Goal: Task Accomplishment & Management: Manage account settings

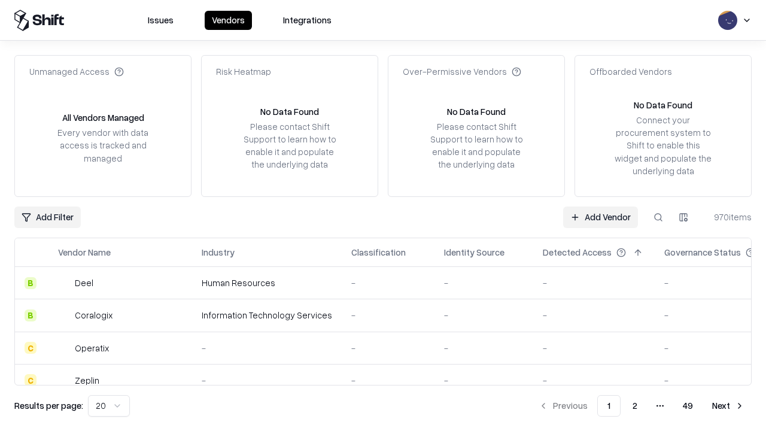
click at [600, 217] on link "Add Vendor" at bounding box center [600, 217] width 75 height 22
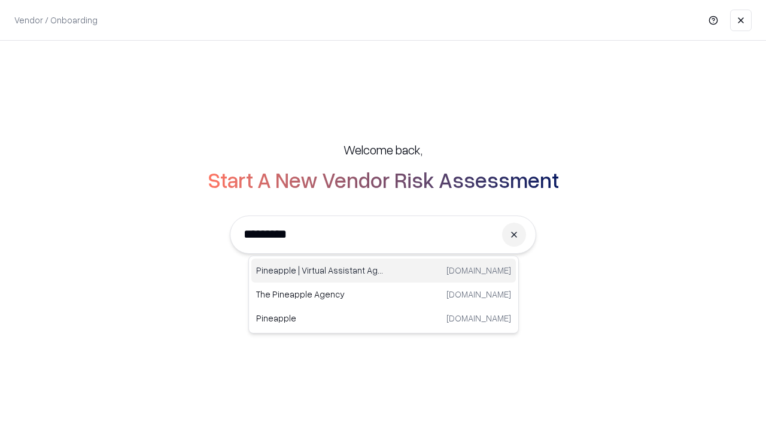
click at [384, 270] on div "Pineapple | Virtual Assistant Agency [DOMAIN_NAME]" at bounding box center [383, 271] width 264 height 24
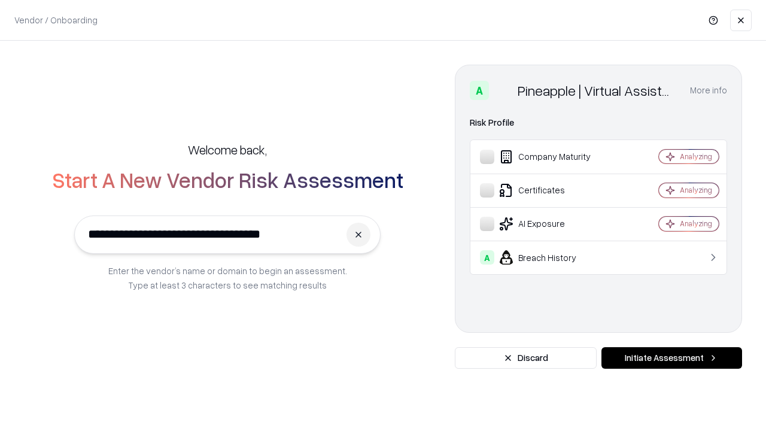
type input "**********"
click at [671, 358] on button "Initiate Assessment" at bounding box center [671, 358] width 141 height 22
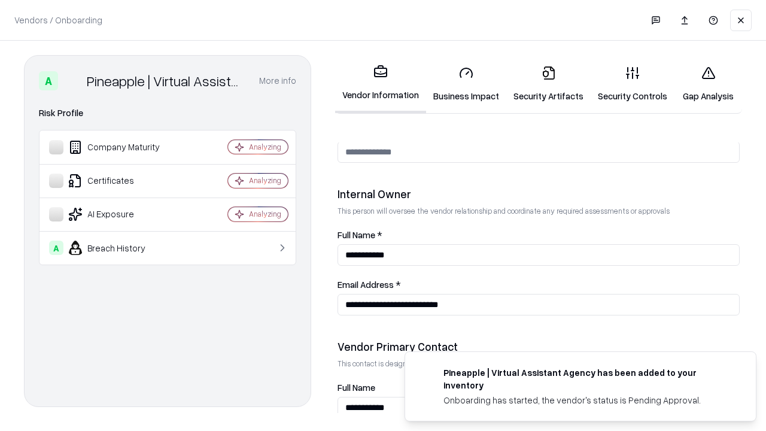
scroll to position [620, 0]
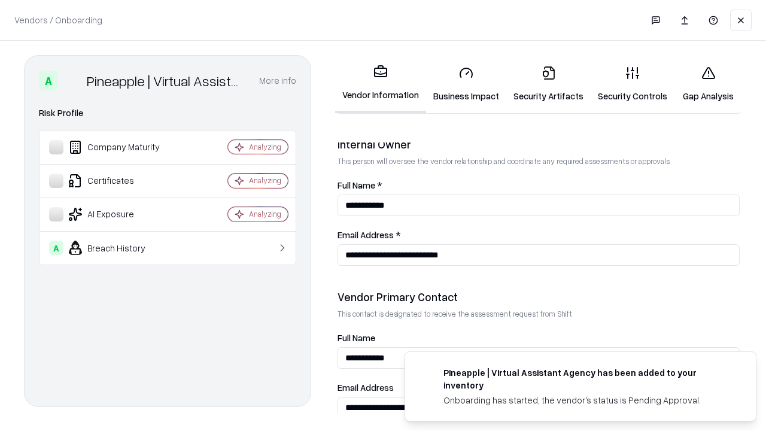
click at [548, 84] on link "Security Artifacts" at bounding box center [548, 84] width 84 height 56
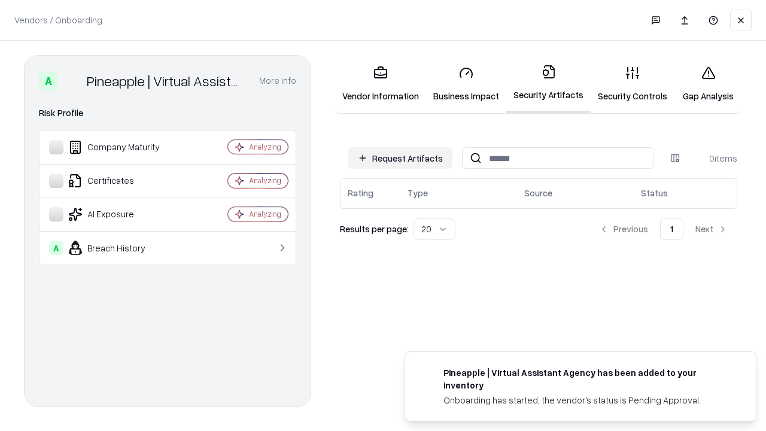
click at [400, 158] on button "Request Artifacts" at bounding box center [400, 158] width 104 height 22
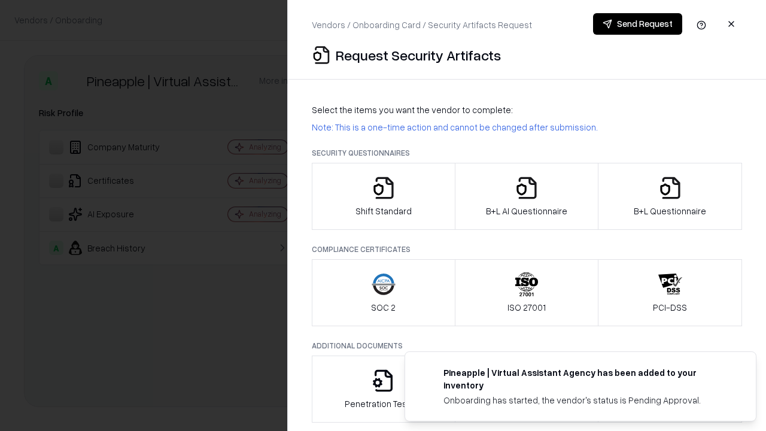
click at [670, 196] on icon "button" at bounding box center [670, 188] width 24 height 24
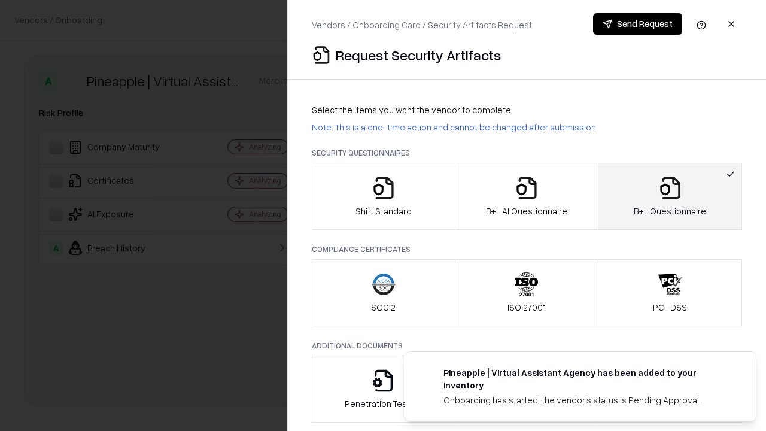
click at [526, 196] on icon "button" at bounding box center [527, 188] width 24 height 24
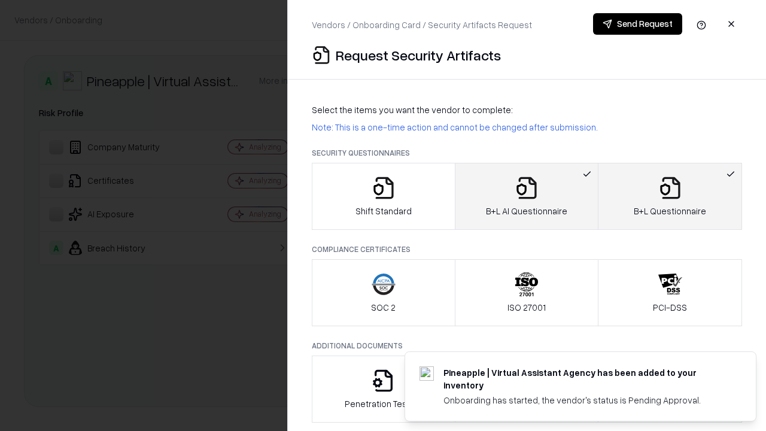
click at [637, 24] on button "Send Request" at bounding box center [637, 24] width 89 height 22
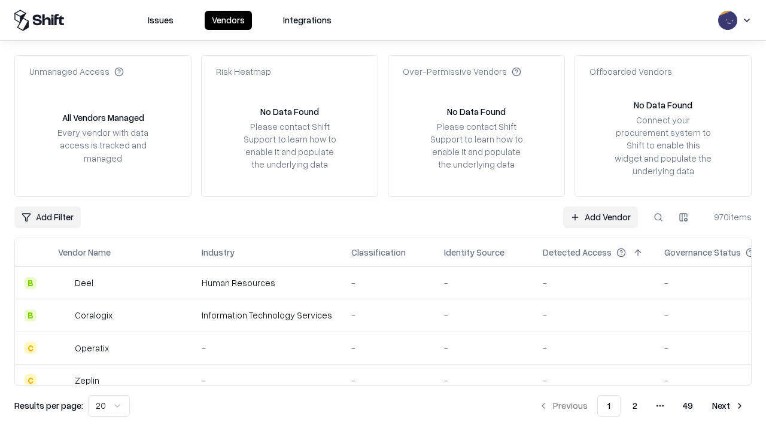
click at [658, 217] on button at bounding box center [658, 217] width 22 height 22
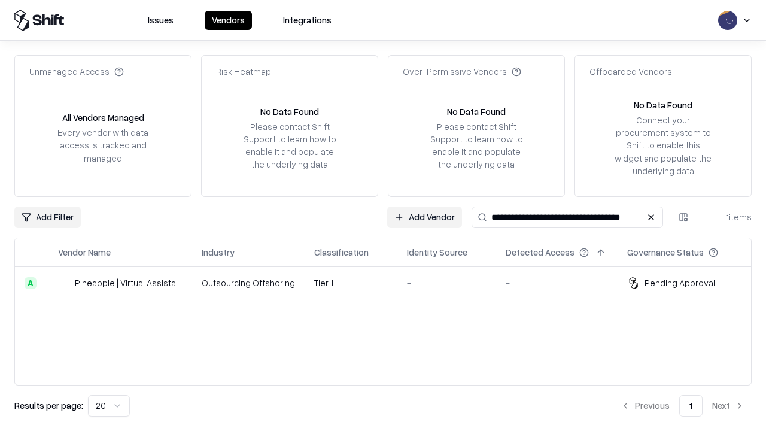
type input "**********"
click at [390, 282] on td "Tier 1" at bounding box center [351, 283] width 93 height 32
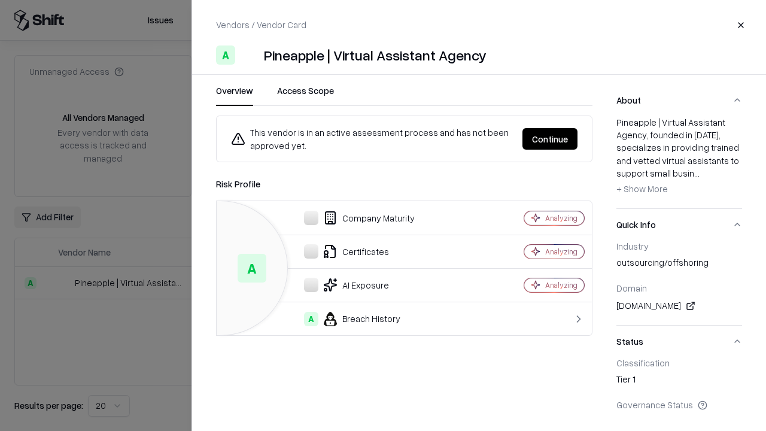
click at [550, 139] on button "Continue" at bounding box center [549, 139] width 55 height 22
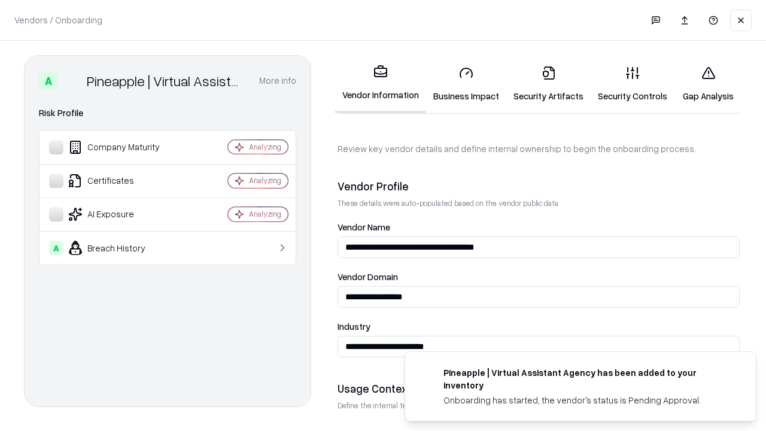
click at [548, 84] on link "Security Artifacts" at bounding box center [548, 84] width 84 height 56
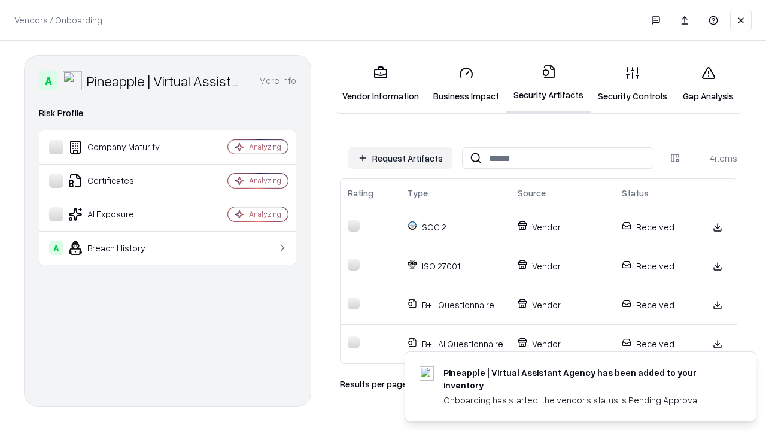
click at [708, 84] on link "Gap Analysis" at bounding box center [708, 84] width 68 height 56
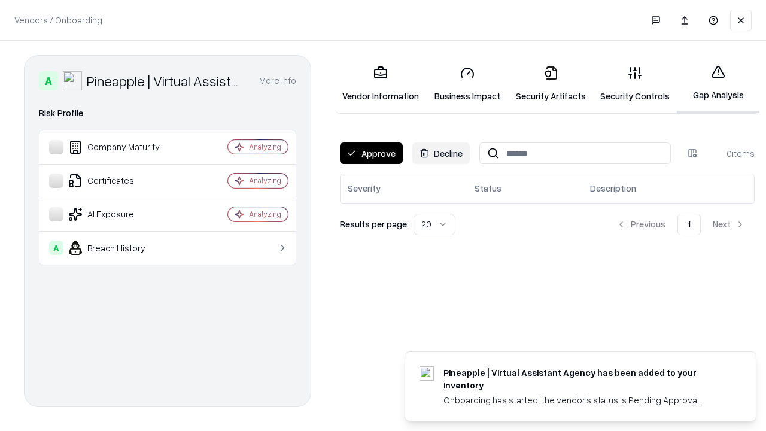
click at [371, 153] on button "Approve" at bounding box center [371, 153] width 63 height 22
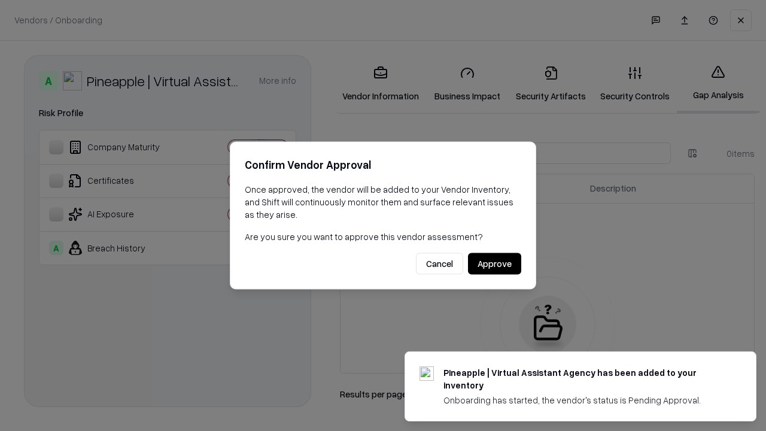
click at [494, 263] on button "Approve" at bounding box center [494, 264] width 53 height 22
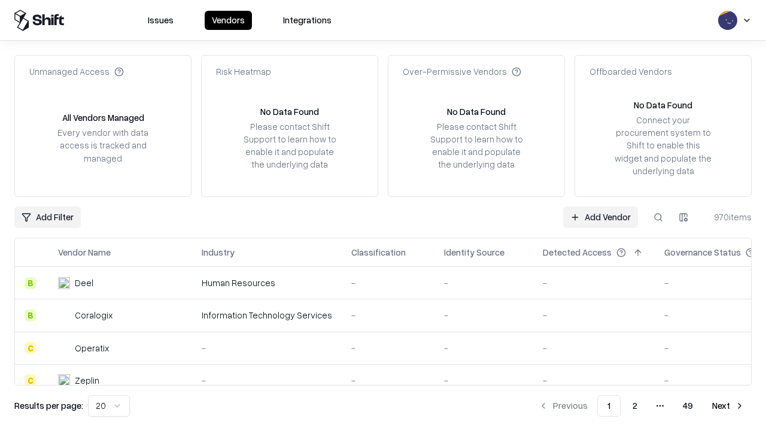
type input "**********"
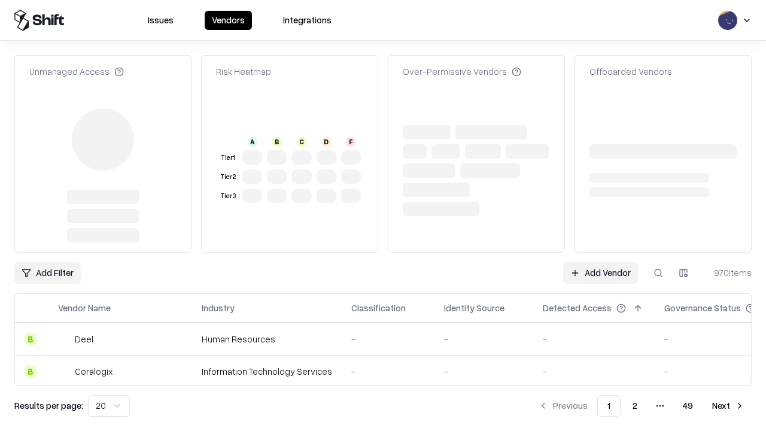
click at [600, 262] on link "Add Vendor" at bounding box center [600, 273] width 75 height 22
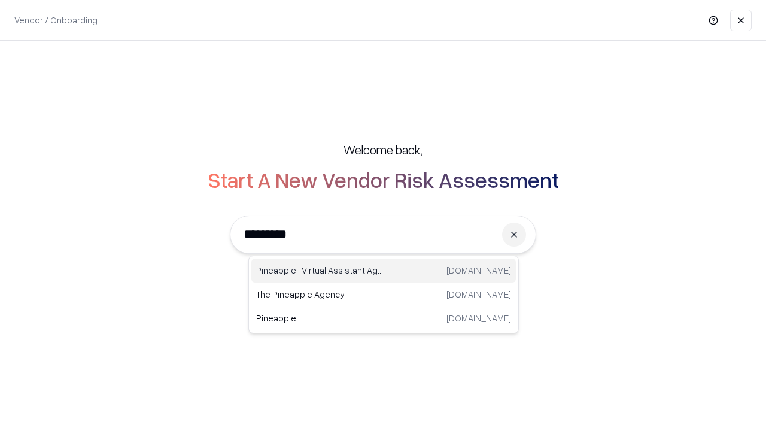
click at [384, 270] on div "Pineapple | Virtual Assistant Agency [DOMAIN_NAME]" at bounding box center [383, 271] width 264 height 24
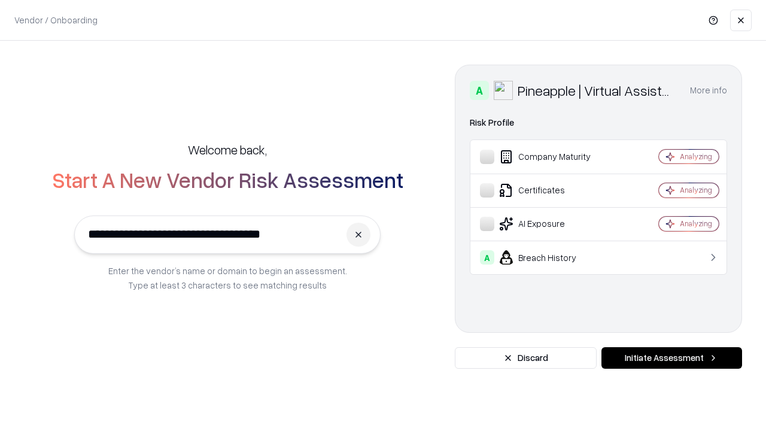
type input "**********"
click at [671, 358] on button "Initiate Assessment" at bounding box center [671, 358] width 141 height 22
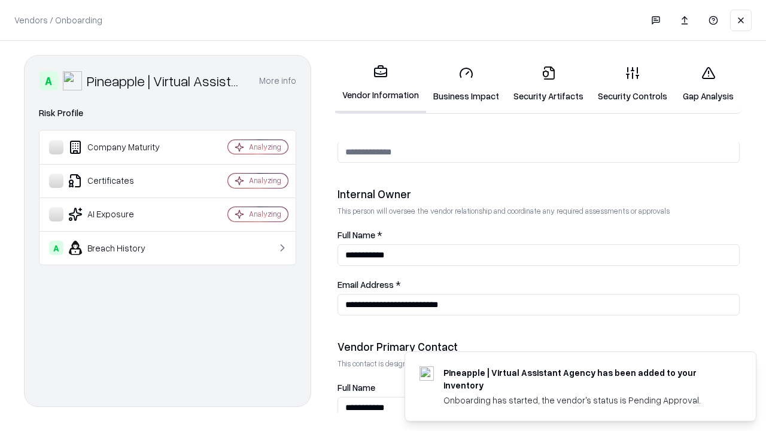
scroll to position [620, 0]
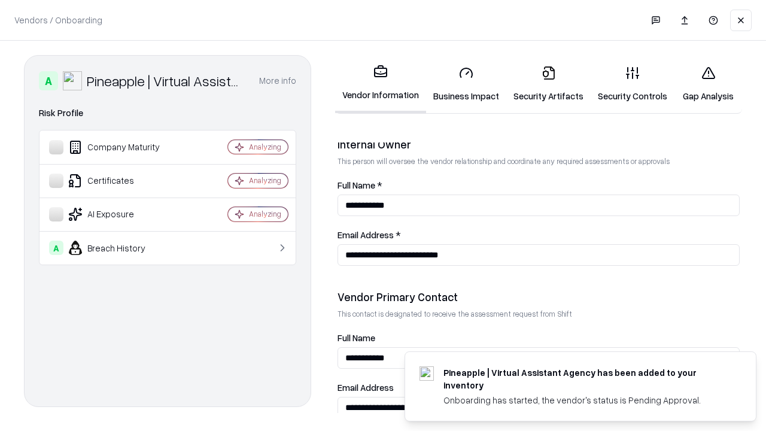
click at [708, 84] on link "Gap Analysis" at bounding box center [708, 84] width 68 height 56
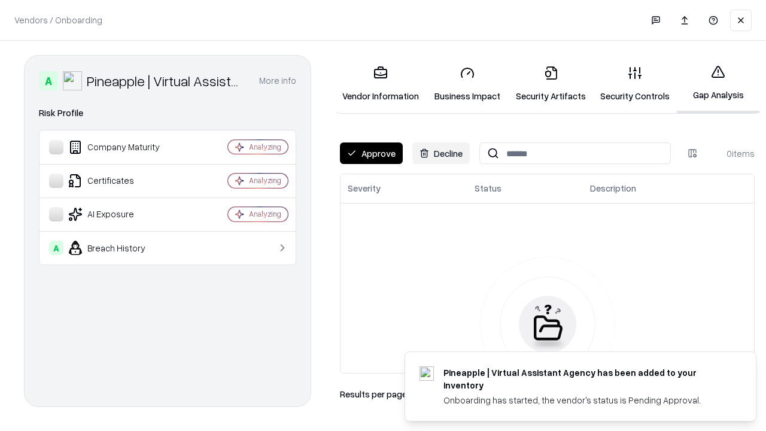
click at [371, 153] on button "Approve" at bounding box center [371, 153] width 63 height 22
